Goal: Task Accomplishment & Management: Complete application form

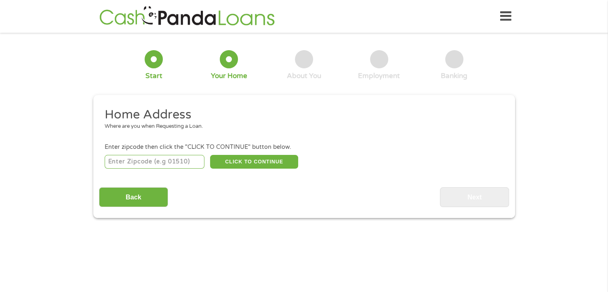
click at [145, 162] on input "number" at bounding box center [155, 162] width 100 height 14
type input "33161"
click at [236, 164] on button "CLICK TO CONTINUE" at bounding box center [254, 162] width 88 height 14
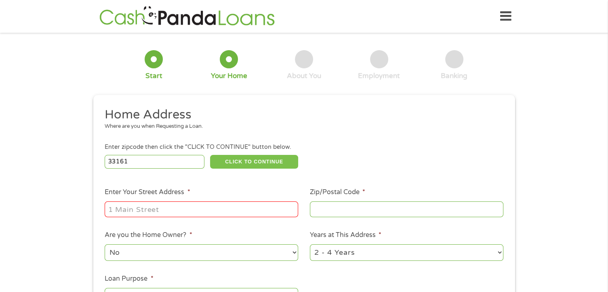
type input "33161"
type input "[GEOGRAPHIC_DATA]"
select select "[US_STATE]"
click at [195, 209] on input "Enter Your Street Address *" at bounding box center [201, 208] width 193 height 15
type input "[STREET_ADDRESS]"
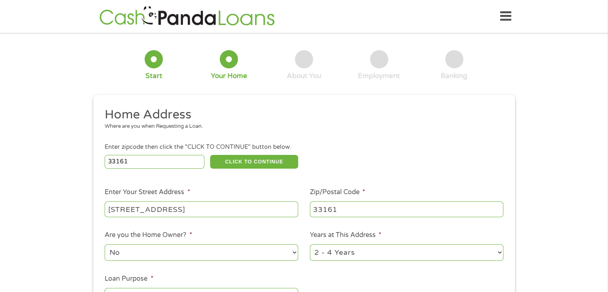
click at [18, 187] on div "1 Start 2 Your Home 3 About You 4 Employment 5 Banking 6 This field is hidden w…" at bounding box center [304, 200] width 608 height 325
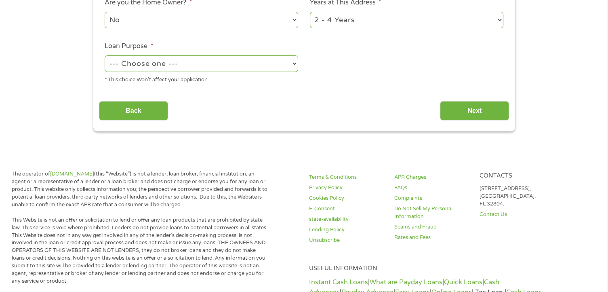
scroll to position [242, 0]
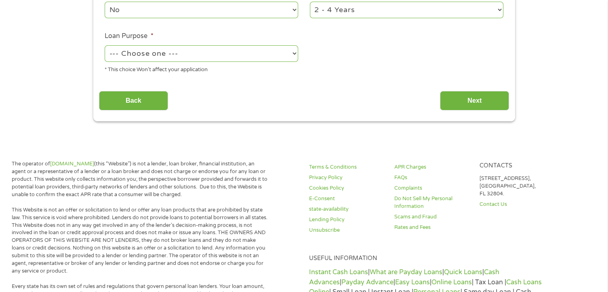
click at [170, 59] on select "--- Choose one --- Pay Bills Debt Consolidation Home Improvement Major Purchase…" at bounding box center [201, 53] width 193 height 17
select select "other"
click at [105, 46] on select "--- Choose one --- Pay Bills Debt Consolidation Home Improvement Major Purchase…" at bounding box center [201, 53] width 193 height 17
click at [471, 101] on input "Next" at bounding box center [474, 101] width 69 height 20
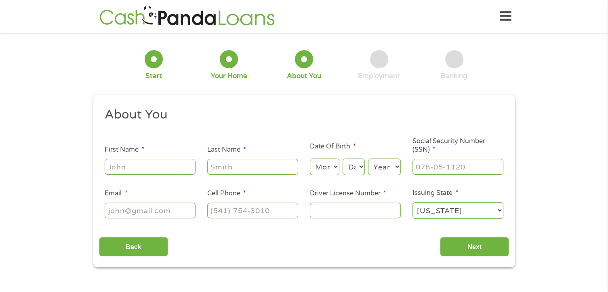
scroll to position [0, 0]
click at [166, 165] on input "First Name *" at bounding box center [150, 166] width 91 height 15
type input "[PERSON_NAME]"
type input "[EMAIL_ADDRESS][DOMAIN_NAME]"
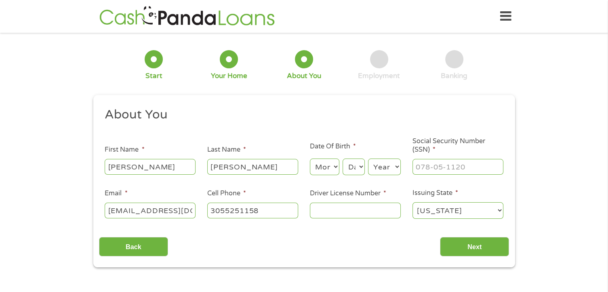
type input "[PHONE_NUMBER]"
click at [334, 168] on select "Month 1 2 3 4 5 6 7 8 9 10 11 12" at bounding box center [324, 166] width 29 height 17
select select "11"
click at [310, 159] on select "Month 1 2 3 4 5 6 7 8 9 10 11 12" at bounding box center [324, 166] width 29 height 17
click at [358, 169] on select "Day 1 2 3 4 5 6 7 8 9 10 11 12 13 14 15 16 17 18 19 20 21 22 23 24 25 26 27 28 …" at bounding box center [353, 166] width 22 height 17
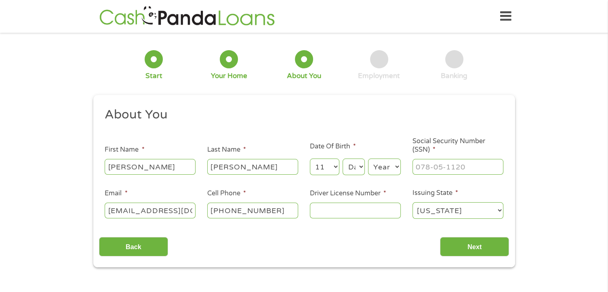
select select "13"
click at [342, 159] on select "Day 1 2 3 4 5 6 7 8 9 10 11 12 13 14 15 16 17 18 19 20 21 22 23 24 25 26 27 28 …" at bounding box center [353, 166] width 22 height 17
click at [389, 171] on select "Year [DATE] 2006 2005 2004 2003 2002 2001 2000 1999 1998 1997 1996 1995 1994 19…" at bounding box center [384, 166] width 33 height 17
select select "1976"
click at [368, 159] on select "Year [DATE] 2006 2005 2004 2003 2002 2001 2000 1999 1998 1997 1996 1995 1994 19…" at bounding box center [384, 166] width 33 height 17
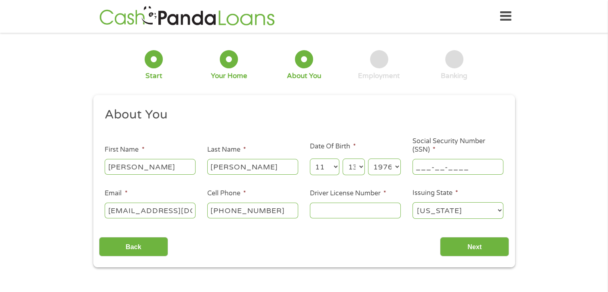
click at [429, 167] on input "___-__-____" at bounding box center [457, 166] width 91 height 15
type input "591-64-4262"
click at [381, 213] on input "Driver License Number *" at bounding box center [355, 209] width 91 height 15
type input "s522200764130"
click at [500, 248] on input "Next" at bounding box center [474, 247] width 69 height 20
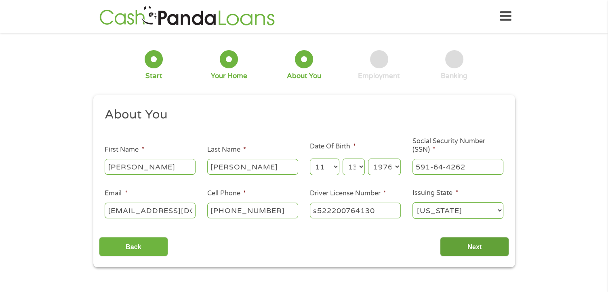
scroll to position [3, 3]
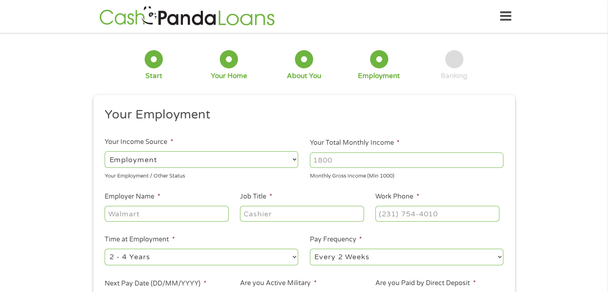
click at [344, 160] on input "Your Total Monthly Income *" at bounding box center [406, 159] width 193 height 15
type input "6100"
click at [164, 216] on input "Employer Name *" at bounding box center [167, 213] width 124 height 15
type input "aventura"
click at [260, 209] on input "Job Title *" at bounding box center [302, 213] width 124 height 15
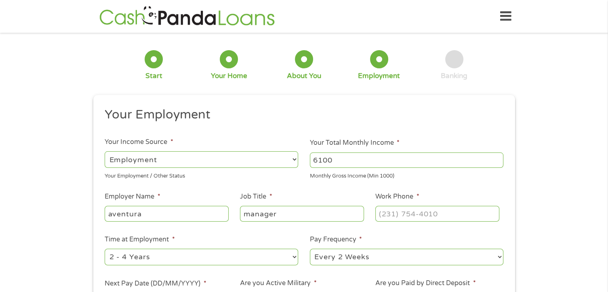
type input "manager"
click at [409, 217] on input "(___) ___-____" at bounding box center [437, 213] width 124 height 15
type input "[PHONE_NUMBER]"
click at [74, 255] on div "1 Start 2 Your Home 3 About You 4 Employment 5 Banking 6 This field is hidden w…" at bounding box center [304, 197] width 608 height 319
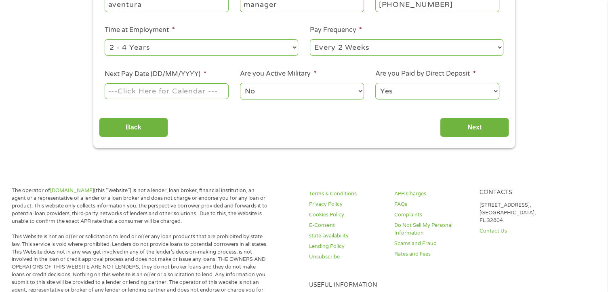
scroll to position [210, 0]
click at [181, 95] on body "Home Get Loan Offer How it works FAQs Blog Cash Loans Quick Loans Online Loans …" at bounding box center [304, 268] width 608 height 956
click at [206, 88] on input "Next Pay Date (DD/MM/YYYY) *" at bounding box center [167, 89] width 124 height 15
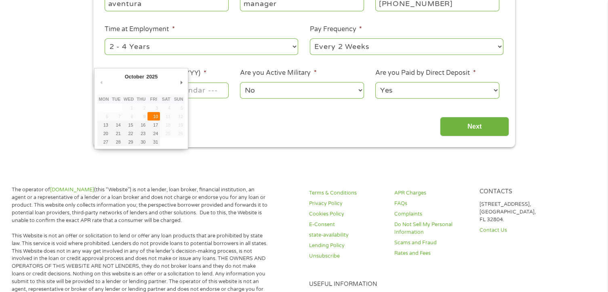
type input "[DATE]"
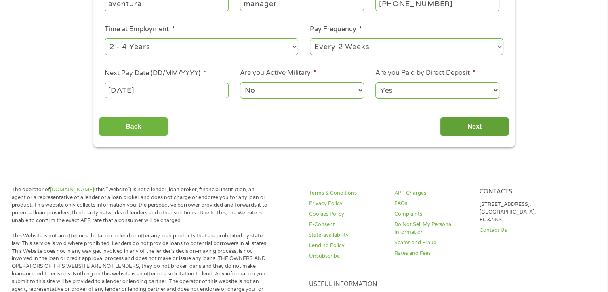
click at [467, 128] on input "Next" at bounding box center [474, 127] width 69 height 20
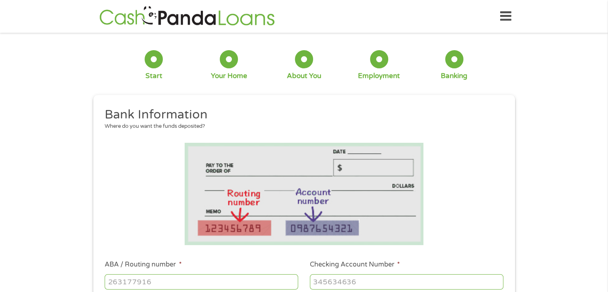
scroll to position [100, 3]
click at [28, 184] on div "1 Start 2 Your Home 3 About You 4 Employment 5 Banking 6 This field is hidden w…" at bounding box center [304, 294] width 608 height 512
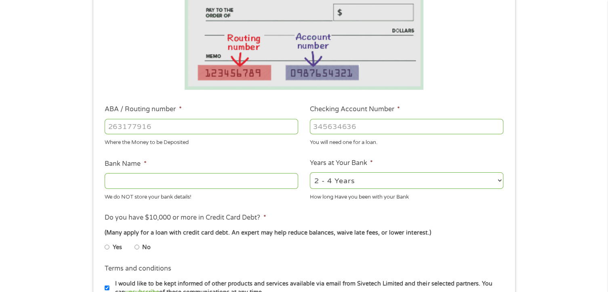
scroll to position [178, 0]
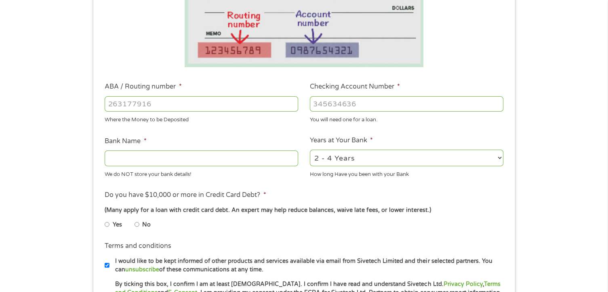
click at [151, 107] on input "ABA / Routing number *" at bounding box center [201, 103] width 193 height 15
type input "267084131"
type input "[PERSON_NAME] [PERSON_NAME] BANK NA"
type input "267084131"
click at [342, 105] on input "Checking Account Number *" at bounding box center [406, 103] width 193 height 15
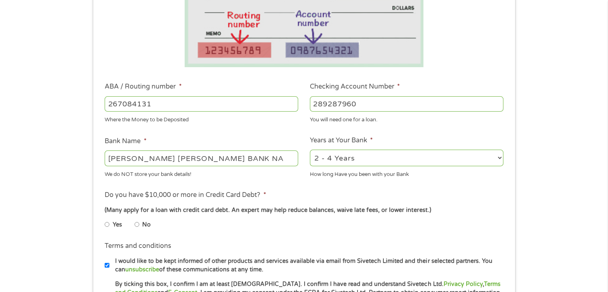
type input "289287960"
click at [59, 199] on div "1 Start 2 Your Home 3 About You 4 Employment 5 Banking 6 This field is hidden w…" at bounding box center [304, 117] width 608 height 512
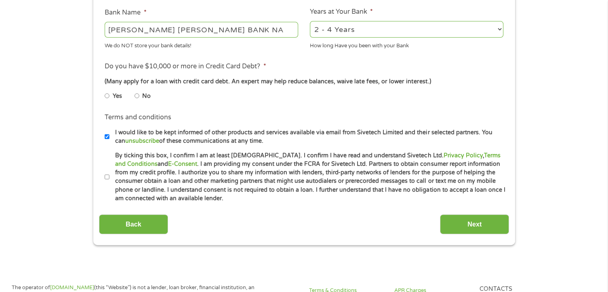
scroll to position [307, 0]
click at [136, 96] on input "No" at bounding box center [136, 94] width 5 height 13
radio input "true"
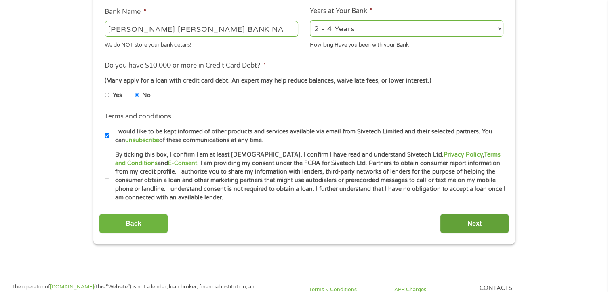
click at [467, 221] on input "Next" at bounding box center [474, 223] width 69 height 20
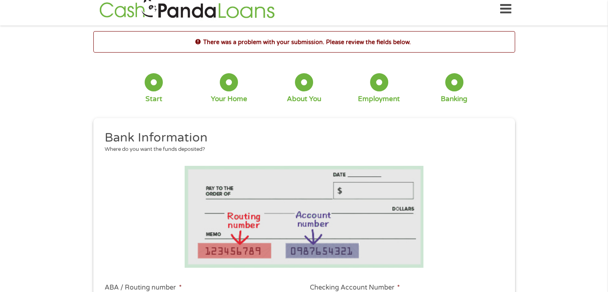
scroll to position [0, 0]
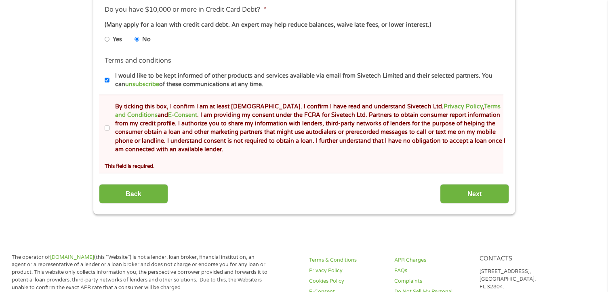
scroll to position [404, 0]
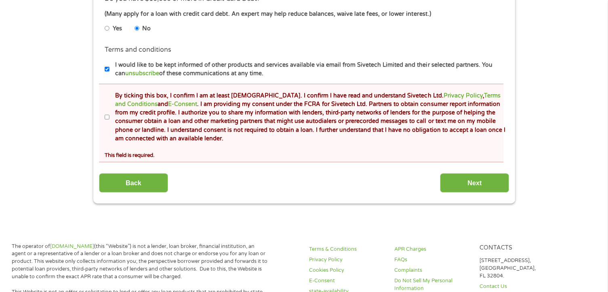
click at [107, 118] on input "By ticking this box, I confirm I am at least [DEMOGRAPHIC_DATA]. I confirm I ha…" at bounding box center [107, 117] width 5 height 13
checkbox input "true"
click at [454, 182] on input "Next" at bounding box center [474, 183] width 69 height 20
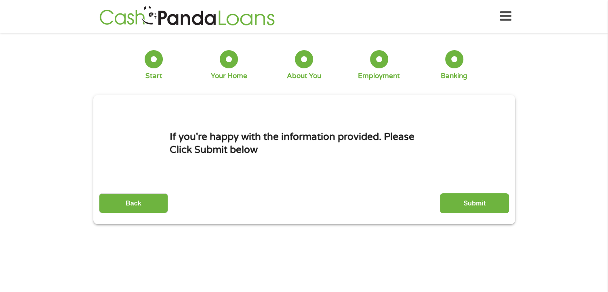
scroll to position [0, 0]
click at [460, 203] on input "Submit" at bounding box center [474, 203] width 69 height 20
